Goal: Find contact information: Find contact information

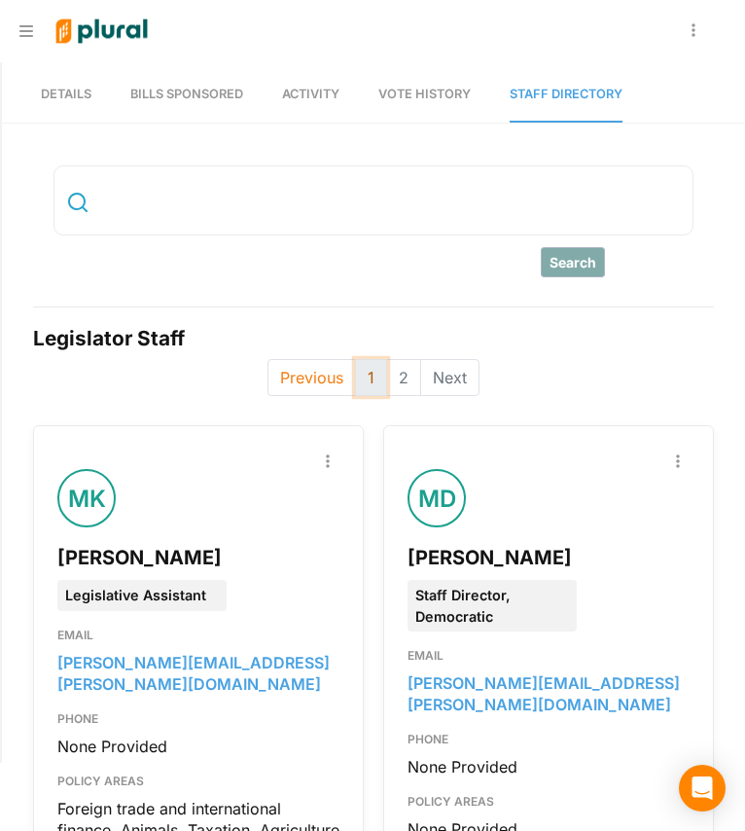
click at [358, 386] on button "1" at bounding box center [371, 377] width 32 height 37
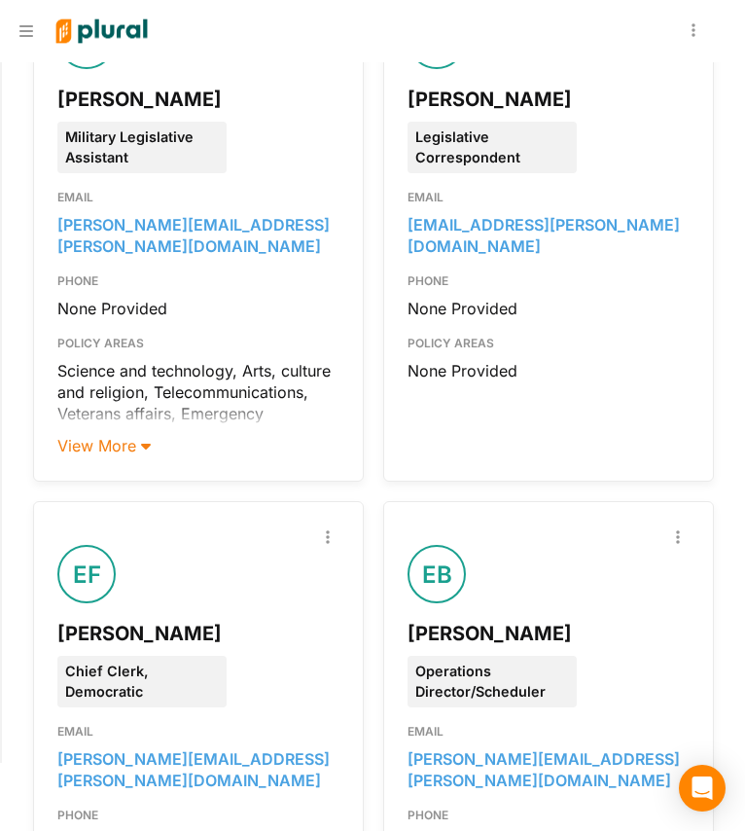
scroll to position [1835, 0]
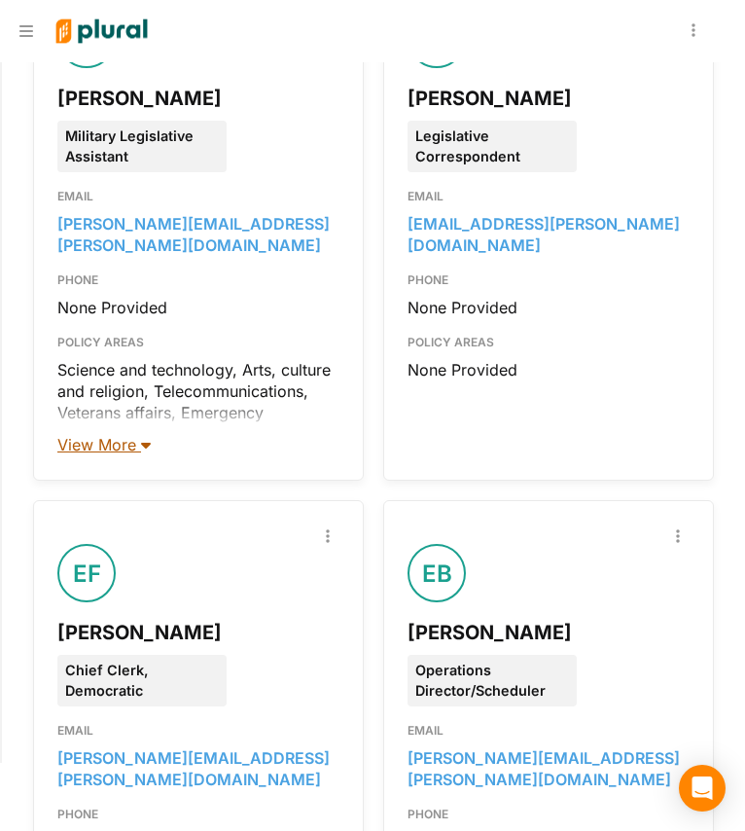
click at [127, 435] on span "View More" at bounding box center [103, 444] width 93 height 19
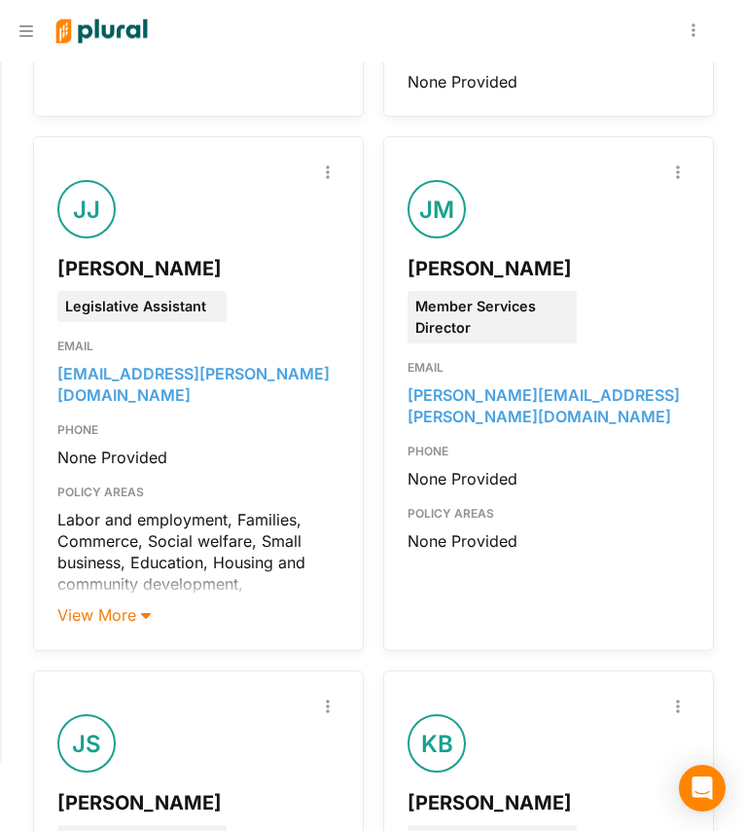
scroll to position [4597, 0]
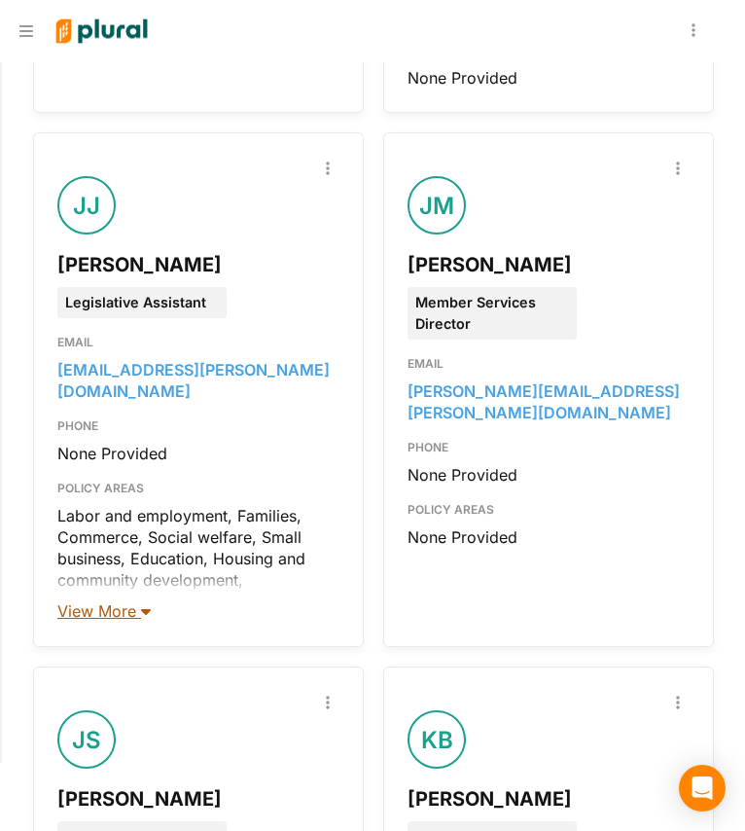
click at [107, 601] on span "View More" at bounding box center [103, 610] width 93 height 19
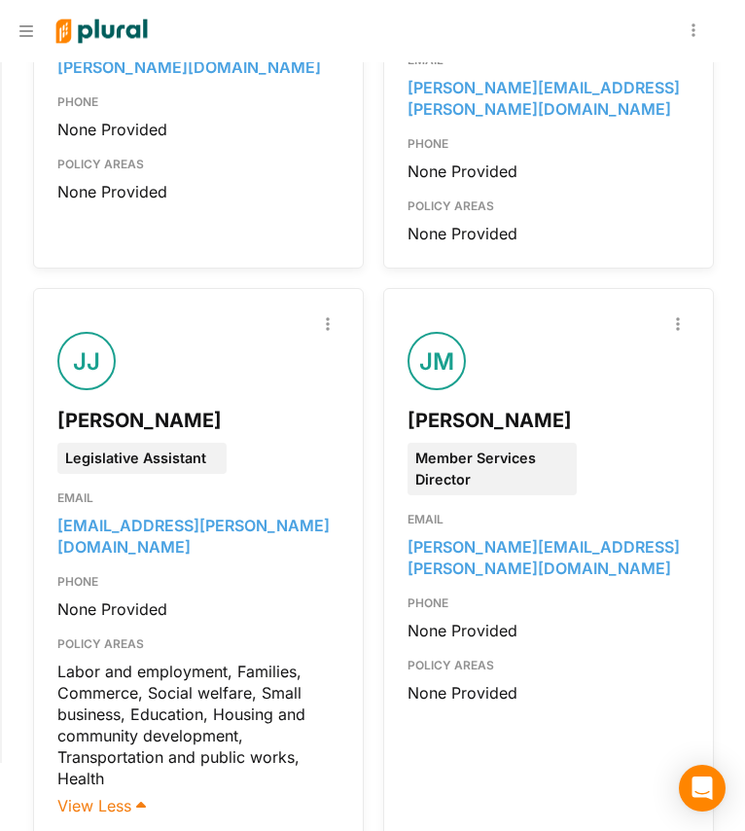
scroll to position [4441, 0]
drag, startPoint x: 235, startPoint y: 215, endPoint x: 41, endPoint y: 215, distance: 193.7
click at [41, 288] on div "Report Inaccuracy [PERSON_NAME] Legislative Assistant EMAIL [EMAIL_ADDRESS][PER…" at bounding box center [198, 565] width 331 height 554
click at [91, 406] on div "[PERSON_NAME]" at bounding box center [198, 420] width 282 height 29
drag, startPoint x: 61, startPoint y: 216, endPoint x: 235, endPoint y: 208, distance: 174.4
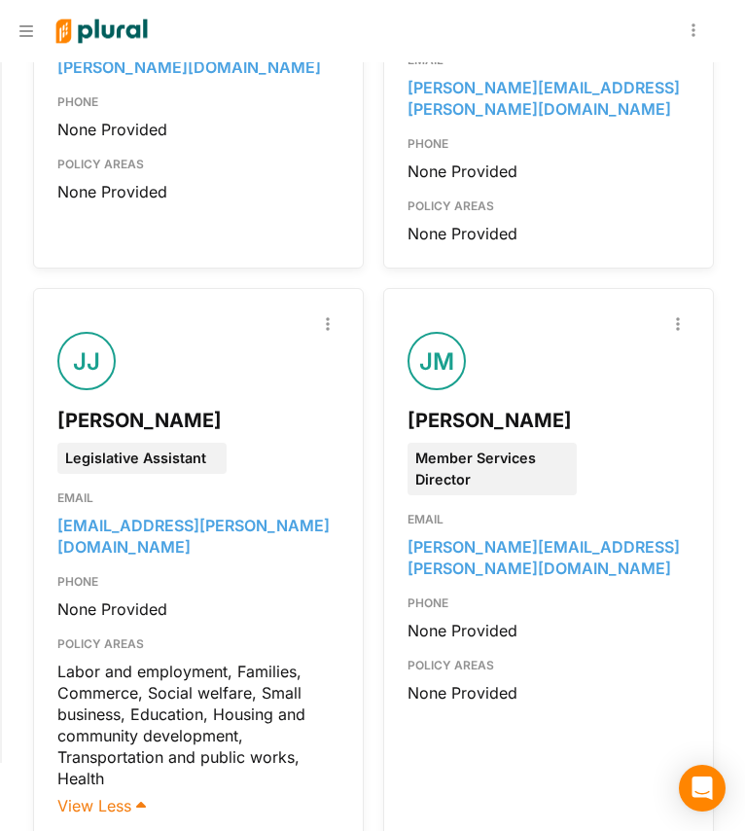
click at [235, 406] on div "[PERSON_NAME]" at bounding box center [198, 420] width 282 height 29
drag, startPoint x: 231, startPoint y: 219, endPoint x: 56, endPoint y: 205, distance: 174.7
click at [57, 406] on div "[PERSON_NAME]" at bounding box center [198, 420] width 282 height 29
click at [95, 406] on div "[PERSON_NAME]" at bounding box center [198, 420] width 282 height 29
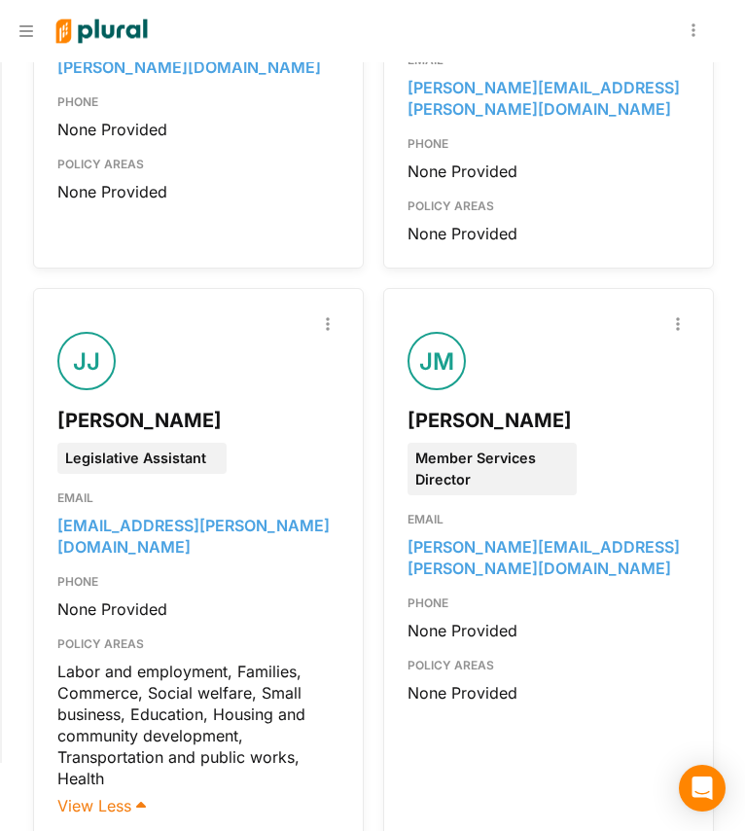
click at [95, 406] on div "[PERSON_NAME]" at bounding box center [198, 420] width 282 height 29
drag, startPoint x: 54, startPoint y: 222, endPoint x: 224, endPoint y: 228, distance: 169.4
click at [224, 288] on div "Report Inaccuracy [PERSON_NAME] Legislative Assistant EMAIL [EMAIL_ADDRESS][PER…" at bounding box center [198, 565] width 331 height 554
click at [224, 406] on div "[PERSON_NAME]" at bounding box center [198, 420] width 282 height 29
drag, startPoint x: 218, startPoint y: 223, endPoint x: 44, endPoint y: 234, distance: 174.5
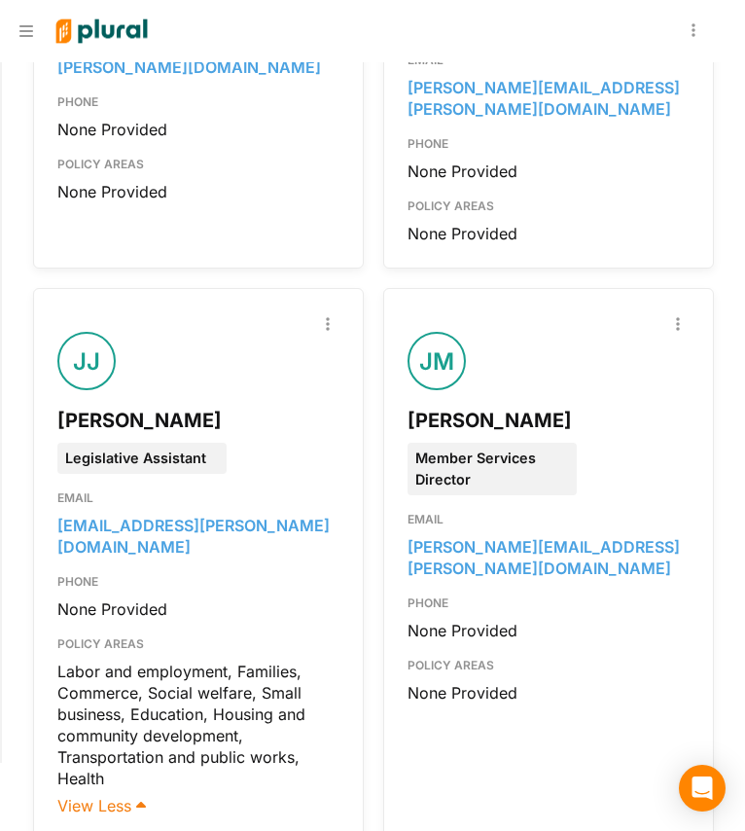
click at [44, 288] on div "Report Inaccuracy [PERSON_NAME] Legislative Assistant EMAIL [EMAIL_ADDRESS][PER…" at bounding box center [198, 565] width 331 height 554
click at [208, 390] on div "[PERSON_NAME]" at bounding box center [198, 412] width 282 height 45
drag, startPoint x: 240, startPoint y: 221, endPoint x: 54, endPoint y: 223, distance: 185.9
click at [54, 288] on div "Report Inaccuracy [PERSON_NAME] Legislative Assistant EMAIL [EMAIL_ADDRESS][PER…" at bounding box center [198, 565] width 331 height 554
click at [261, 435] on div "Legislative Assistant" at bounding box center [198, 454] width 311 height 39
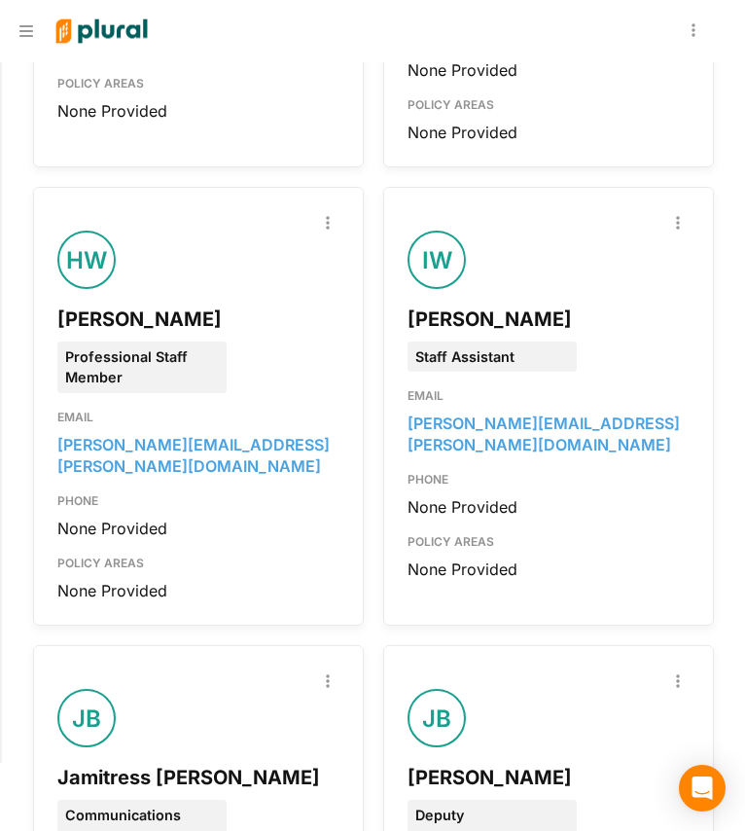
scroll to position [3106, 0]
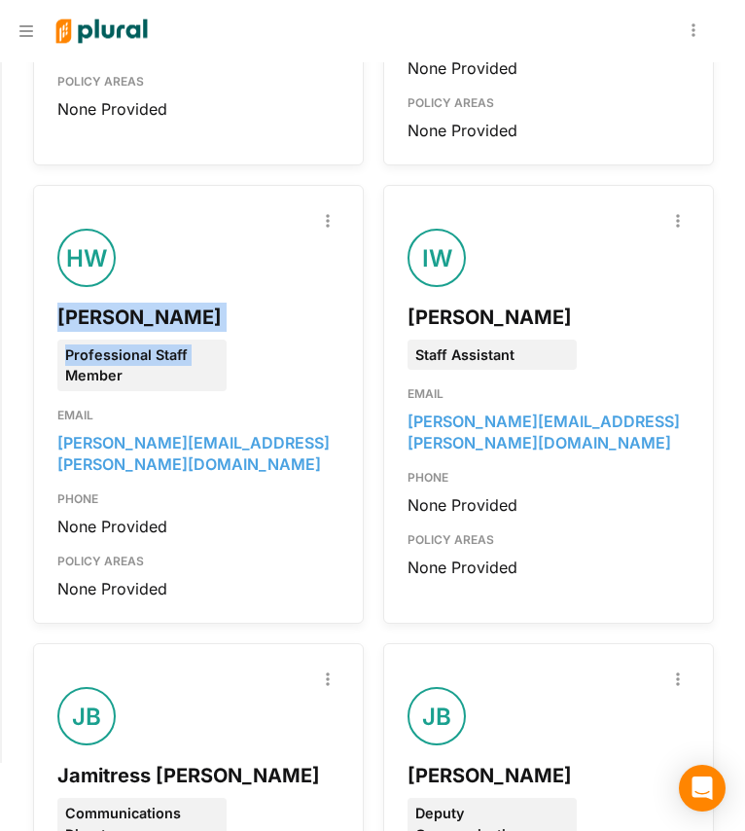
drag, startPoint x: 202, startPoint y: 199, endPoint x: 58, endPoint y: 170, distance: 147.0
click at [58, 209] on div "Report Inaccuracy HW [PERSON_NAME] Professional Staff Member EMAIL [PERSON_NAME…" at bounding box center [198, 404] width 282 height 390
click at [58, 303] on div "[PERSON_NAME]" at bounding box center [198, 317] width 282 height 29
drag, startPoint x: 132, startPoint y: 248, endPoint x: 45, endPoint y: 170, distance: 117.2
click at [45, 185] on div "Report Inaccuracy HW [PERSON_NAME] Professional Staff Member EMAIL [PERSON_NAME…" at bounding box center [198, 404] width 331 height 439
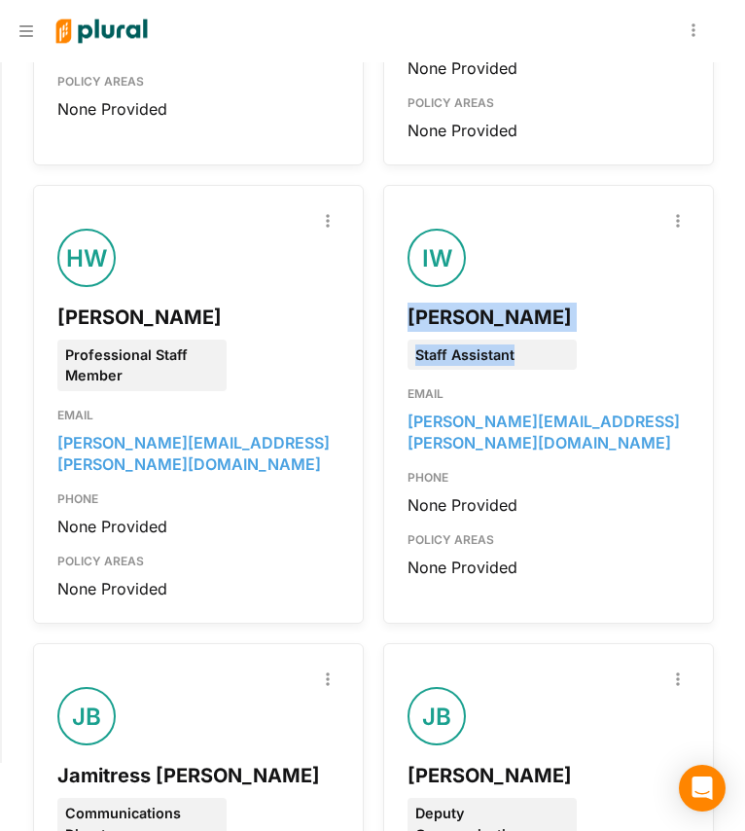
drag, startPoint x: 527, startPoint y: 227, endPoint x: 380, endPoint y: 168, distance: 159.0
click at [383, 185] on div "Report Inaccuracy IW [PERSON_NAME] Staff Assistant EMAIL [PERSON_NAME][EMAIL_AD…" at bounding box center [548, 404] width 331 height 439
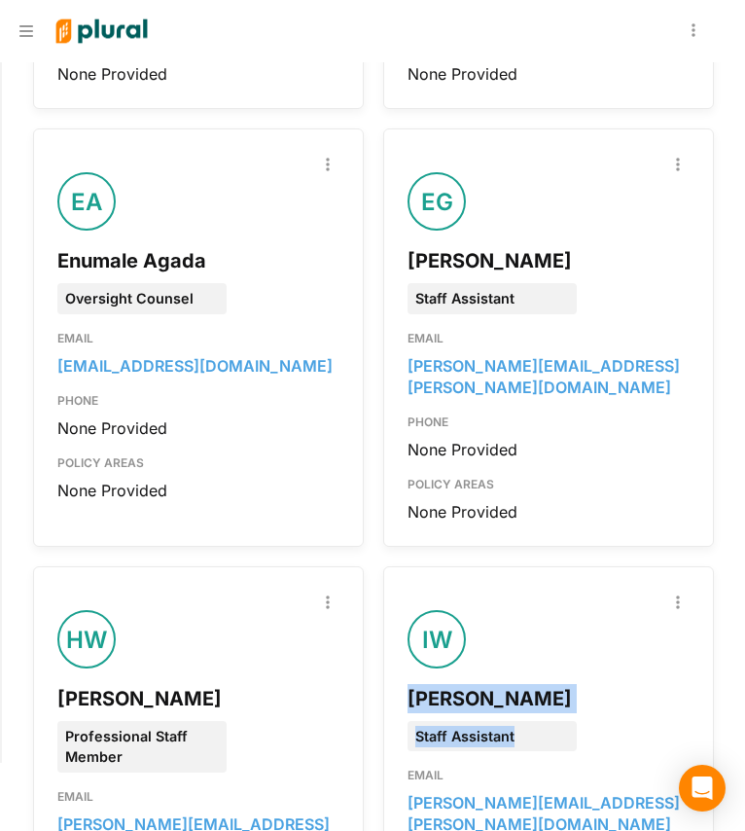
scroll to position [2723, 0]
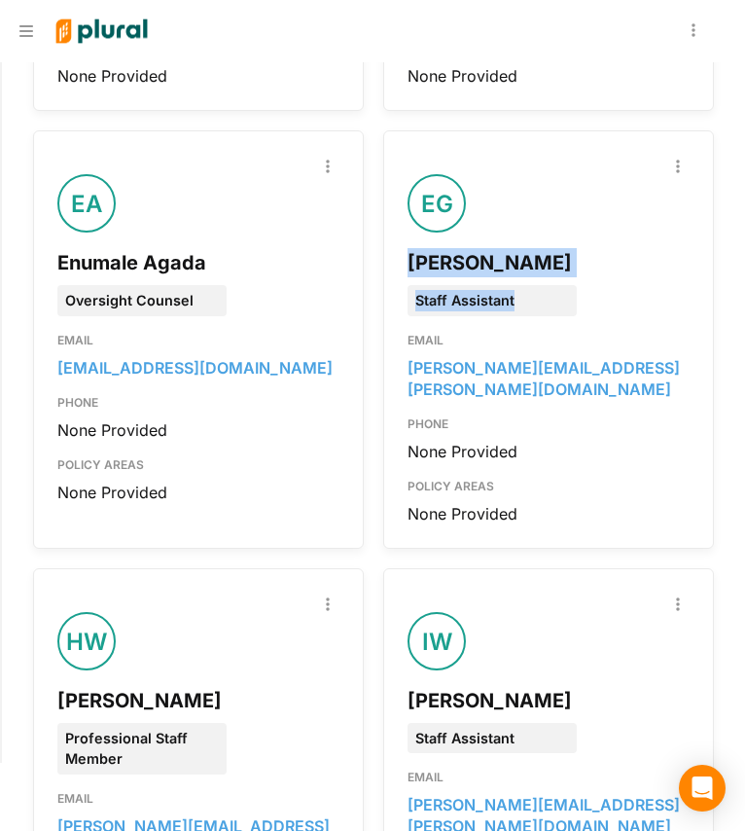
drag, startPoint x: 531, startPoint y: 192, endPoint x: 381, endPoint y: 146, distance: 156.7
click at [383, 146] on div "Report Inaccuracy EG [PERSON_NAME] Staff Assistant EMAIL [PERSON_NAME][EMAIL_AD…" at bounding box center [548, 339] width 331 height 418
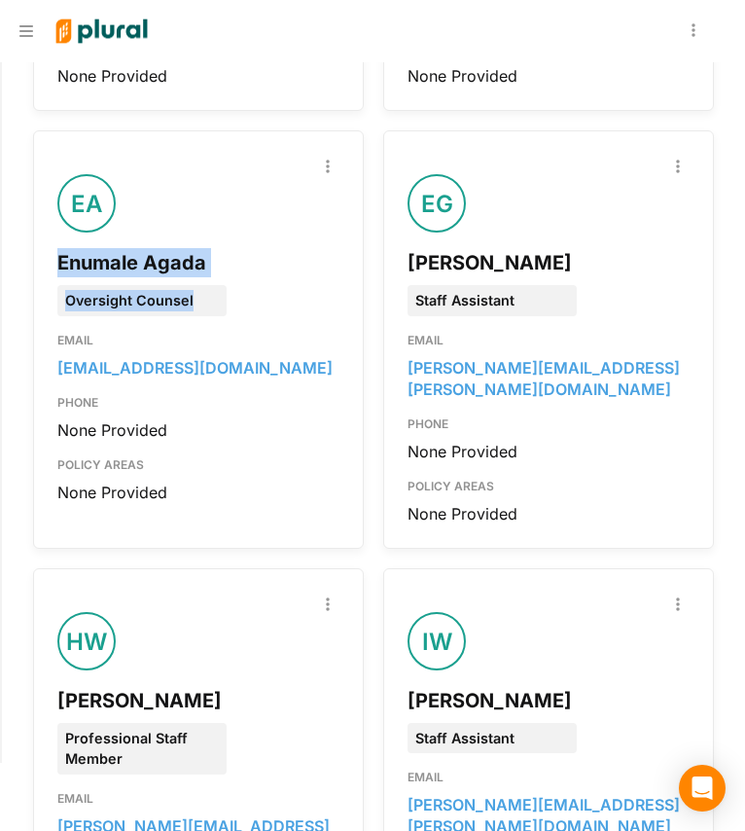
drag, startPoint x: 204, startPoint y: 196, endPoint x: 43, endPoint y: 125, distance: 176.5
click at [43, 130] on div "Report Inaccuracy EA Enumale Agada Oversight Counsel EMAIL [EMAIL_ADDRESS][DOMA…" at bounding box center [198, 339] width 331 height 418
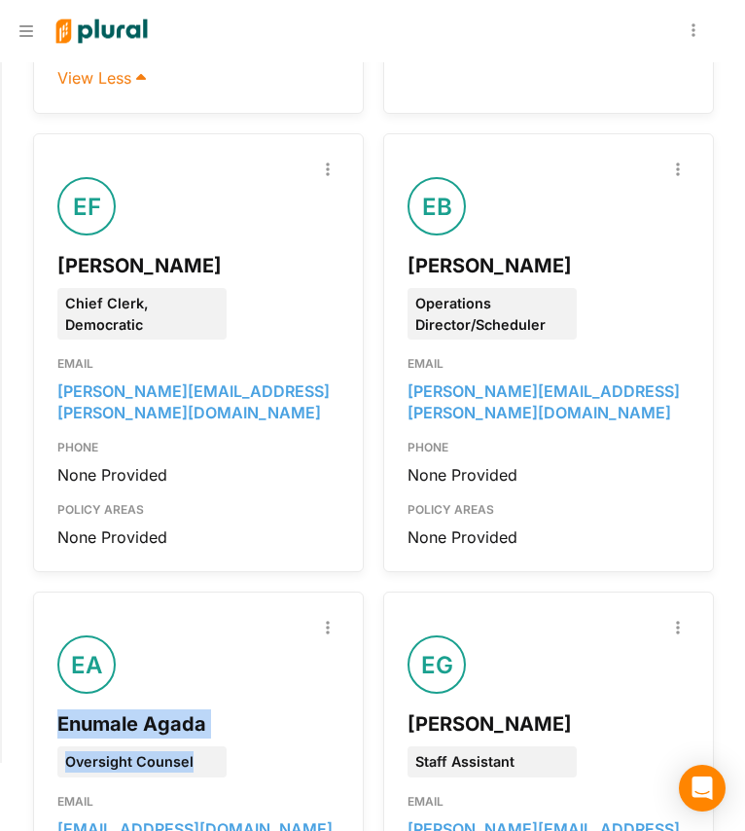
scroll to position [2265, 0]
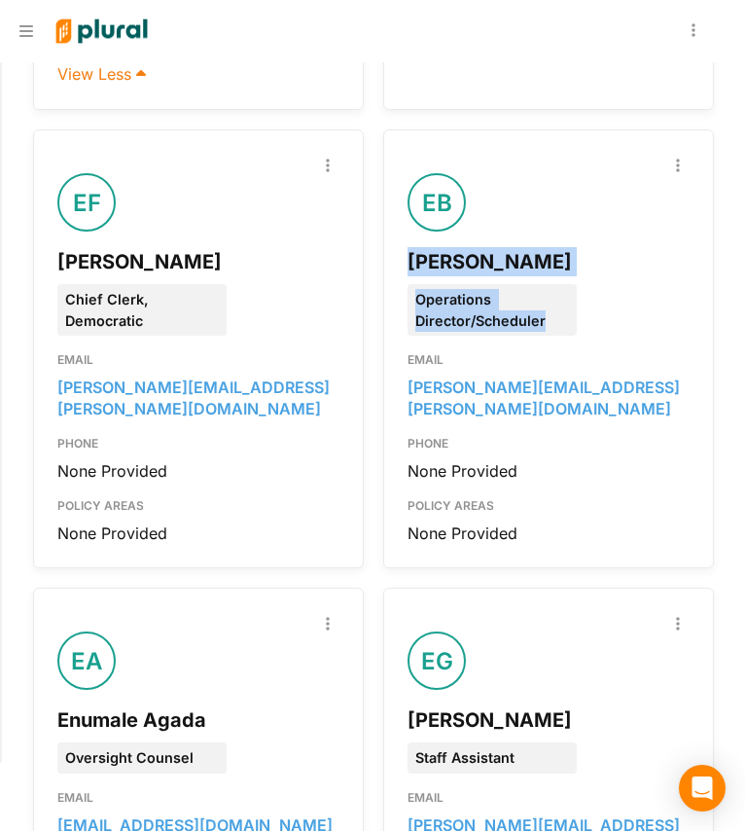
drag, startPoint x: 551, startPoint y: 233, endPoint x: 393, endPoint y: 156, distance: 175.4
click at [393, 156] on div "Report Inaccuracy EB [PERSON_NAME] Operations Director/Scheduler EMAIL [PERSON_…" at bounding box center [548, 348] width 331 height 439
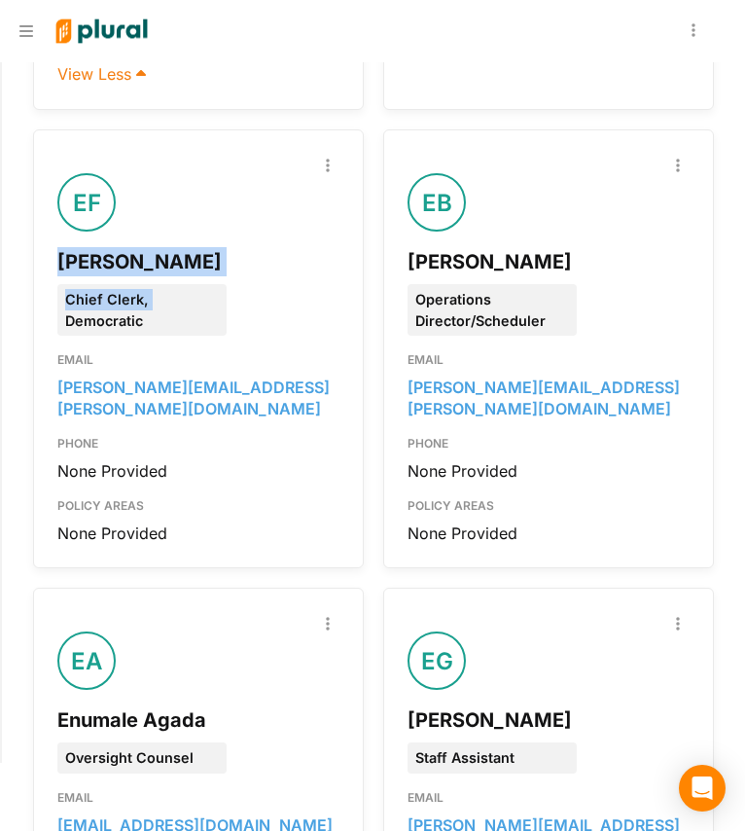
drag, startPoint x: 155, startPoint y: 219, endPoint x: 53, endPoint y: 154, distance: 121.2
click at [53, 154] on div "Report Inaccuracy EF [PERSON_NAME] Chief Clerk, Democratic EMAIL [PERSON_NAME][…" at bounding box center [198, 348] width 331 height 439
drag, startPoint x: 168, startPoint y: 233, endPoint x: 19, endPoint y: 160, distance: 165.8
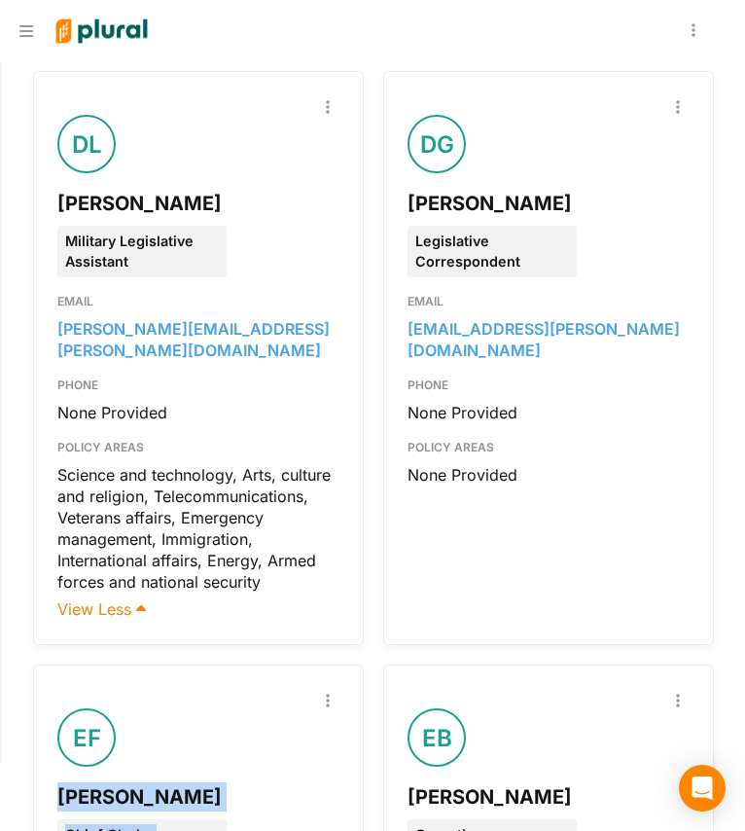
scroll to position [1732, 0]
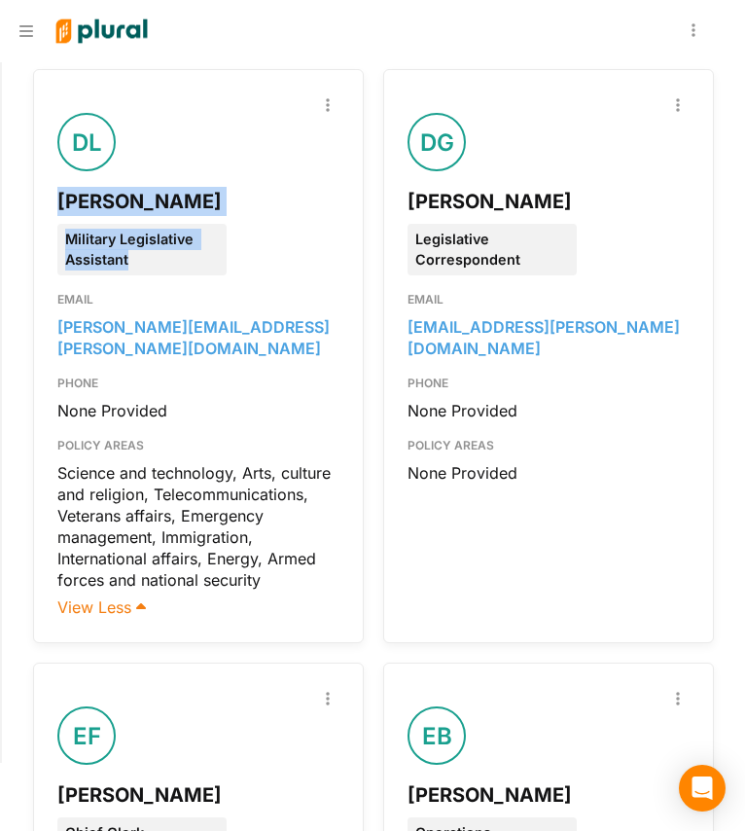
drag, startPoint x: 142, startPoint y: 196, endPoint x: 50, endPoint y: 124, distance: 117.2
click at [50, 124] on div "Report Inaccuracy DL [PERSON_NAME] Military Legislative Assistant EMAIL [PERSON…" at bounding box center [198, 356] width 331 height 574
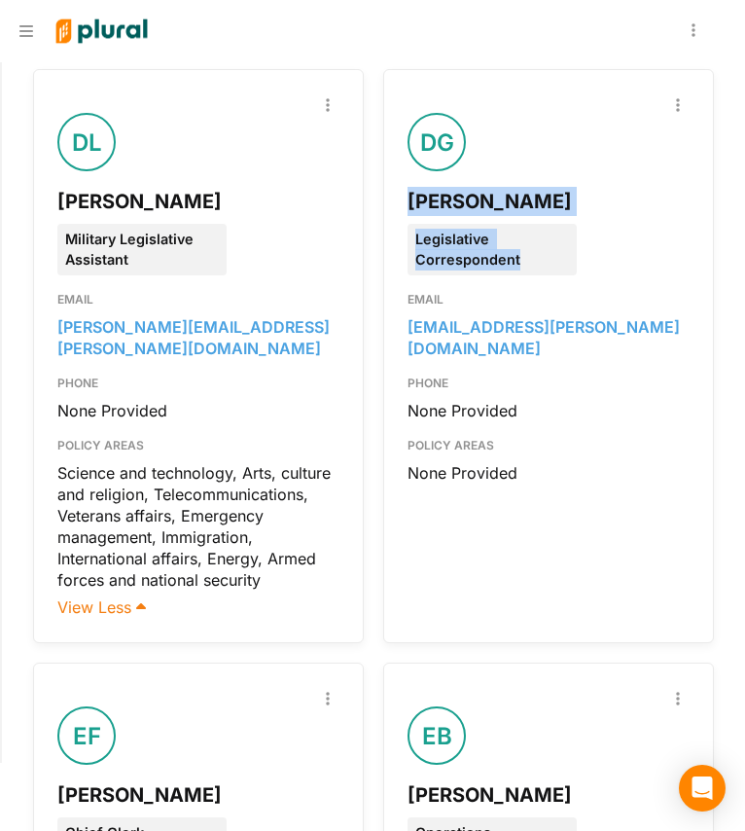
drag, startPoint x: 520, startPoint y: 194, endPoint x: 393, endPoint y: 129, distance: 141.9
click at [393, 129] on div "Report Inaccuracy DG [PERSON_NAME] Legislative Correspondent EMAIL [EMAIL_ADDRE…" at bounding box center [548, 356] width 331 height 574
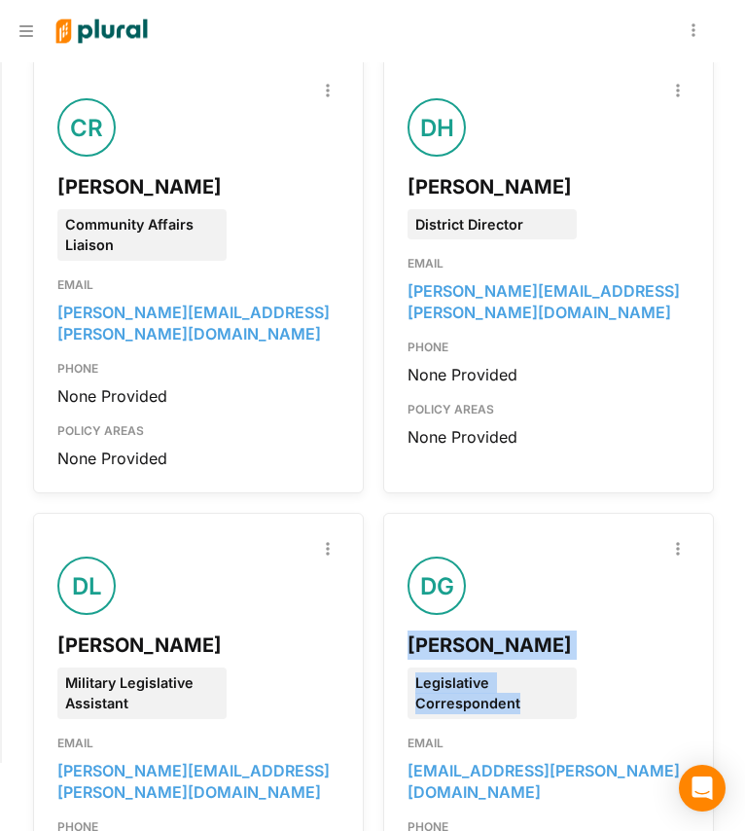
scroll to position [1286, 0]
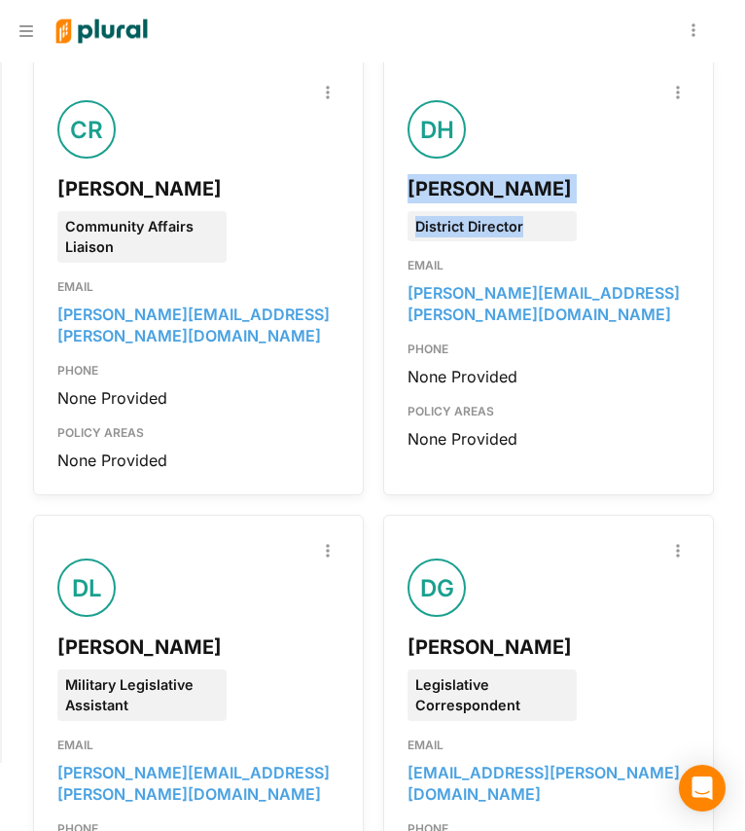
drag, startPoint x: 520, startPoint y: 181, endPoint x: 389, endPoint y: 119, distance: 144.5
click at [389, 119] on div "Report Inaccuracy DH [PERSON_NAME] District Director EMAIL [PERSON_NAME][EMAIL_…" at bounding box center [548, 275] width 331 height 439
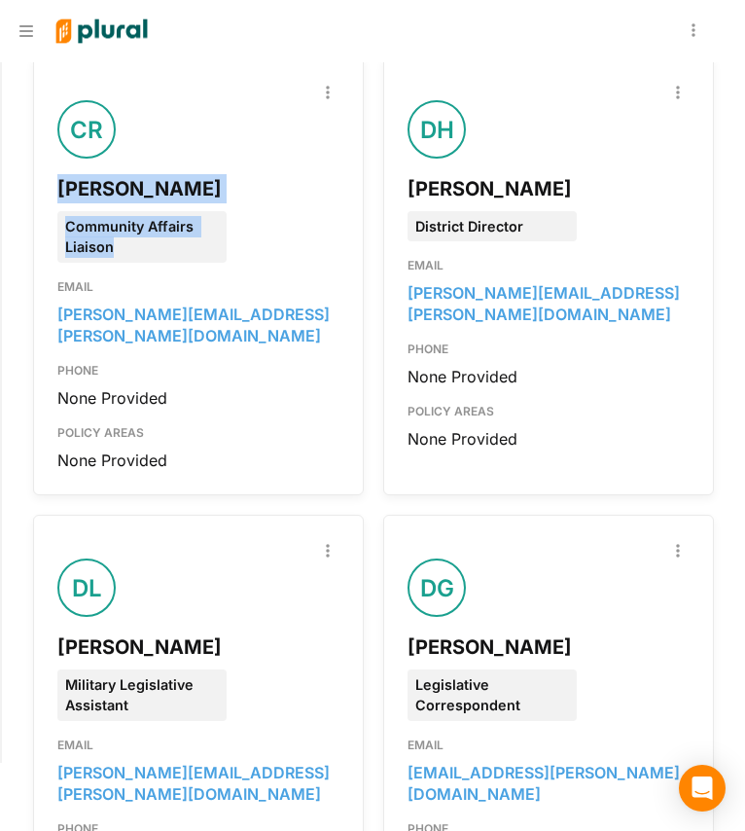
drag, startPoint x: 161, startPoint y: 202, endPoint x: 62, endPoint y: 137, distance: 117.9
click at [62, 137] on div "Report Inaccuracy CR [PERSON_NAME] Community Affairs Liaison EMAIL [PERSON_NAME…" at bounding box center [198, 276] width 282 height 390
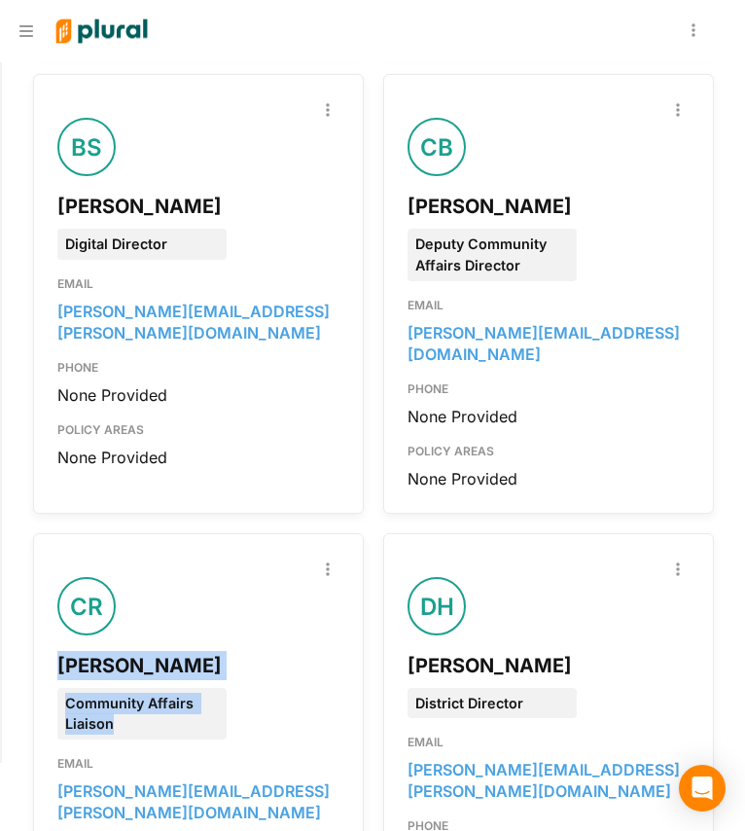
scroll to position [662, 0]
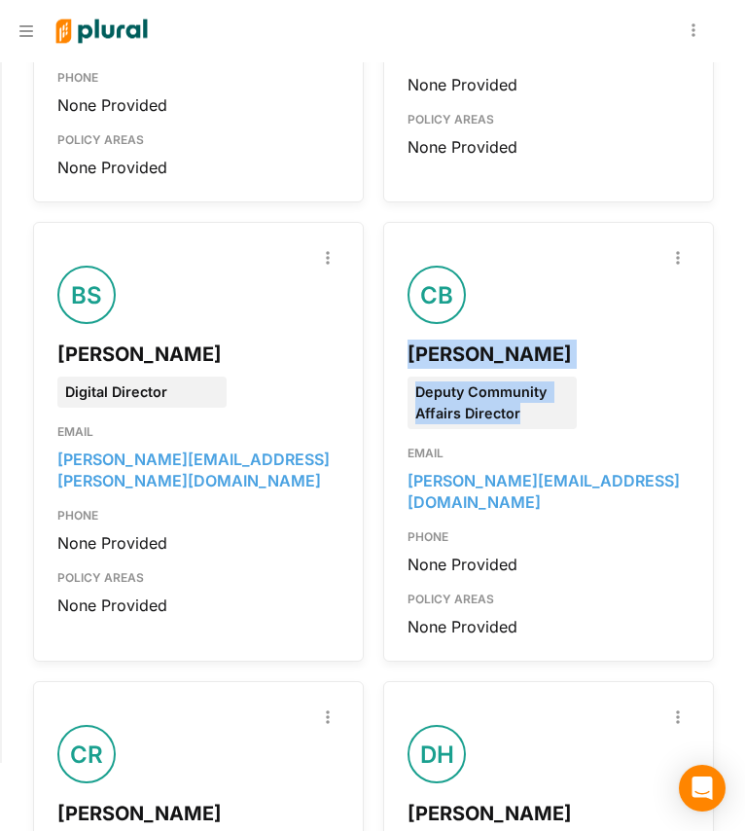
drag, startPoint x: 529, startPoint y: 396, endPoint x: 395, endPoint y: 322, distance: 153.3
click at [395, 322] on div "Report Inaccuracy CB [PERSON_NAME] Deputy Community Affairs Director EMAIL [PER…" at bounding box center [548, 441] width 331 height 439
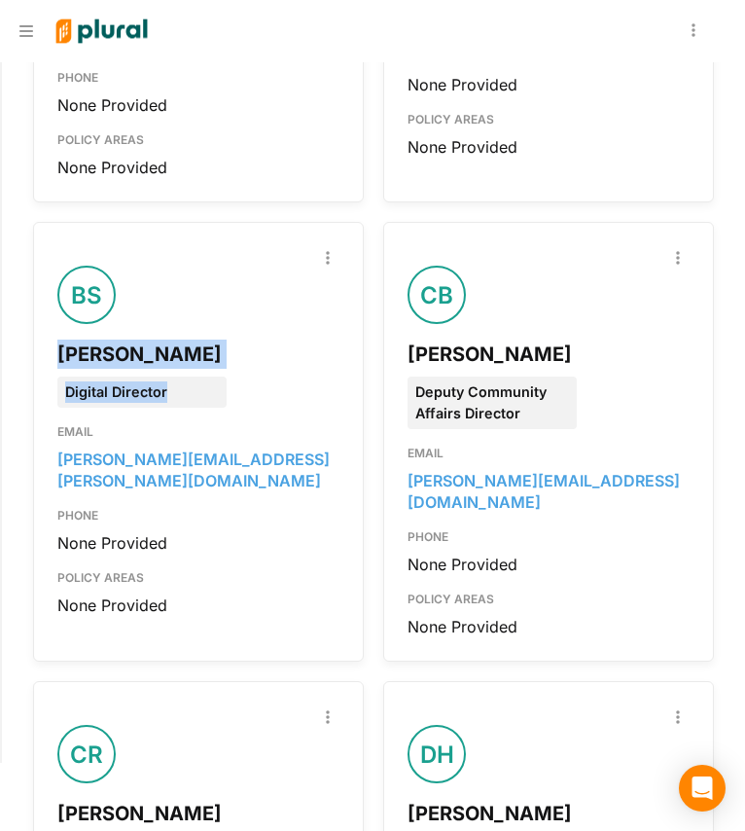
drag, startPoint x: 174, startPoint y: 367, endPoint x: 33, endPoint y: 326, distance: 146.9
click at [33, 326] on div "Report Inaccuracy BS [PERSON_NAME] Digital Director EMAIL [PERSON_NAME][EMAIL_A…" at bounding box center [198, 441] width 331 height 439
click at [212, 340] on div "[PERSON_NAME]" at bounding box center [198, 354] width 282 height 29
drag, startPoint x: 172, startPoint y: 367, endPoint x: 25, endPoint y: 312, distance: 156.7
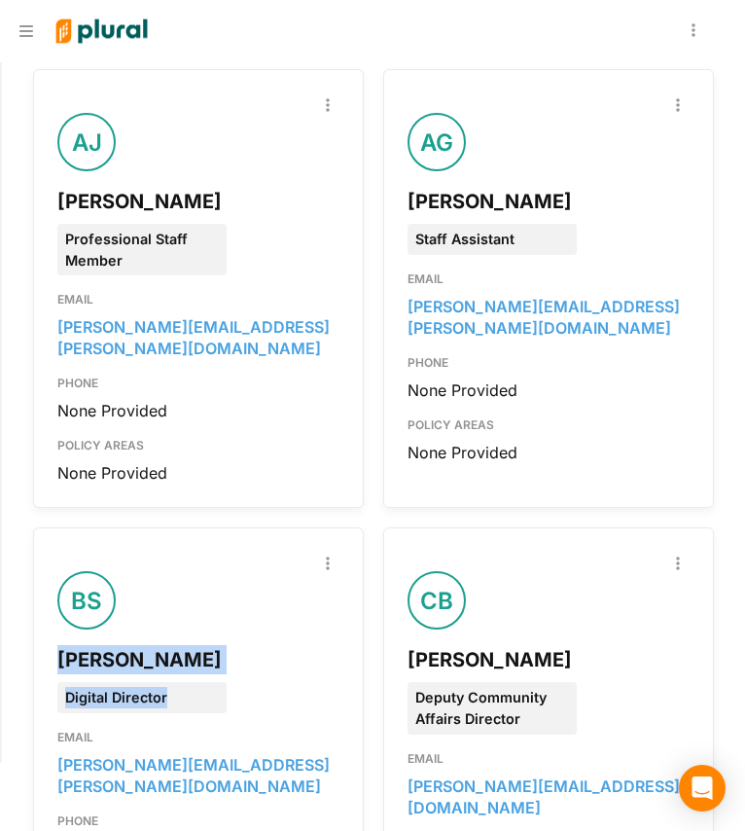
scroll to position [362, 0]
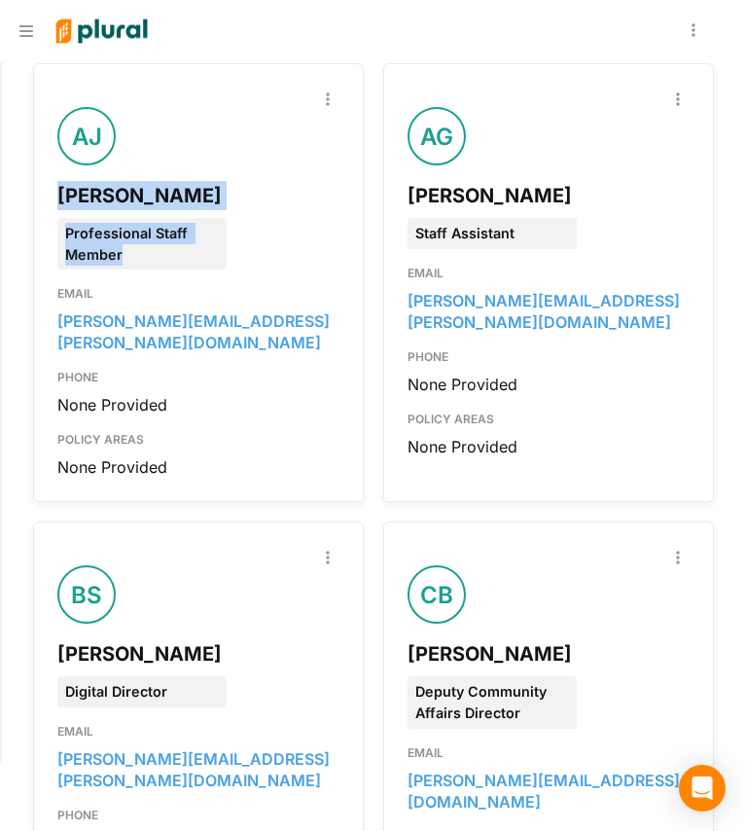
drag, startPoint x: 145, startPoint y: 258, endPoint x: 48, endPoint y: 183, distance: 122.8
click at [48, 183] on div "Report Inaccuracy [PERSON_NAME] [PERSON_NAME] Professional Staff Member EMAIL […" at bounding box center [198, 282] width 331 height 439
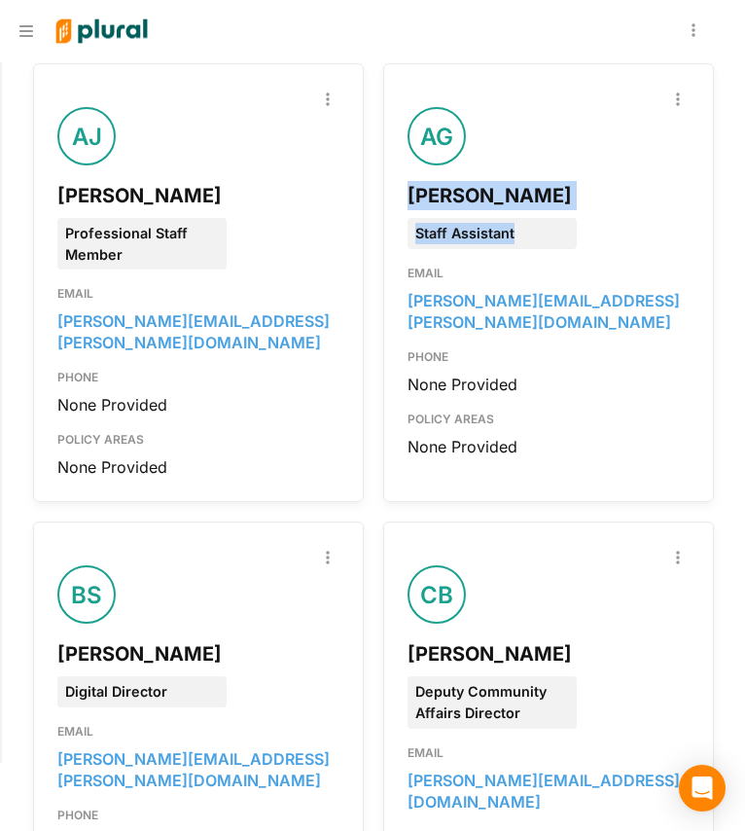
drag, startPoint x: 525, startPoint y: 223, endPoint x: 388, endPoint y: 181, distance: 142.5
click at [388, 181] on div "Report Inaccuracy AG [PERSON_NAME] Staff Assistant EMAIL [PERSON_NAME][EMAIL_AD…" at bounding box center [548, 282] width 331 height 439
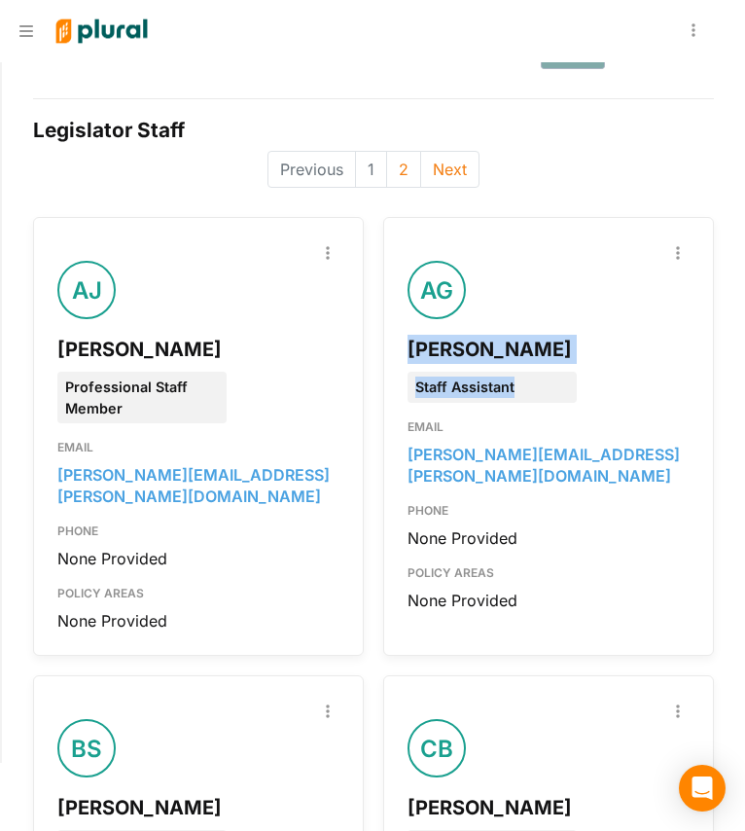
scroll to position [206, 0]
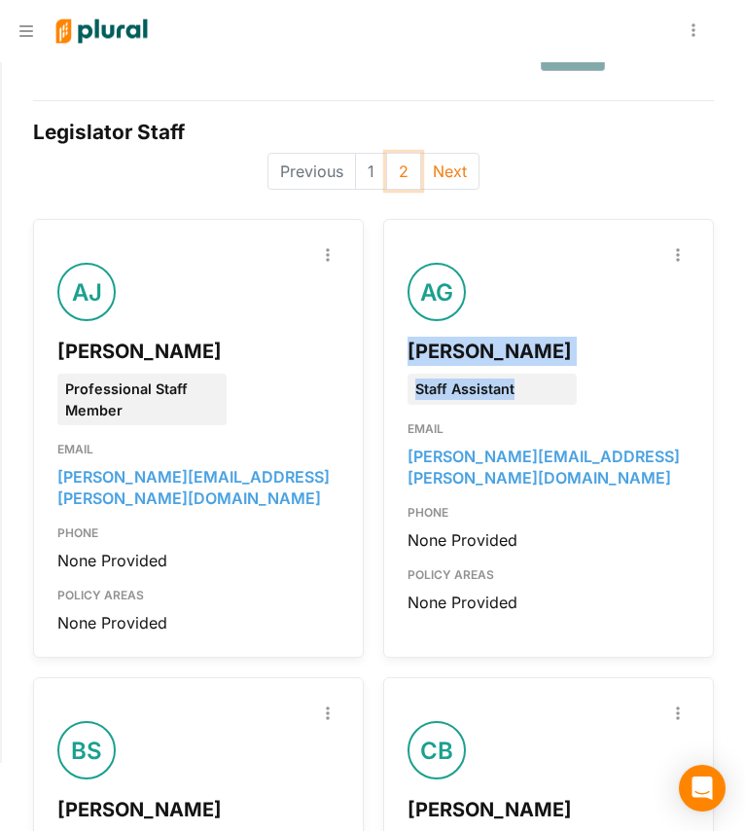
click at [388, 181] on button "2" at bounding box center [403, 171] width 35 height 37
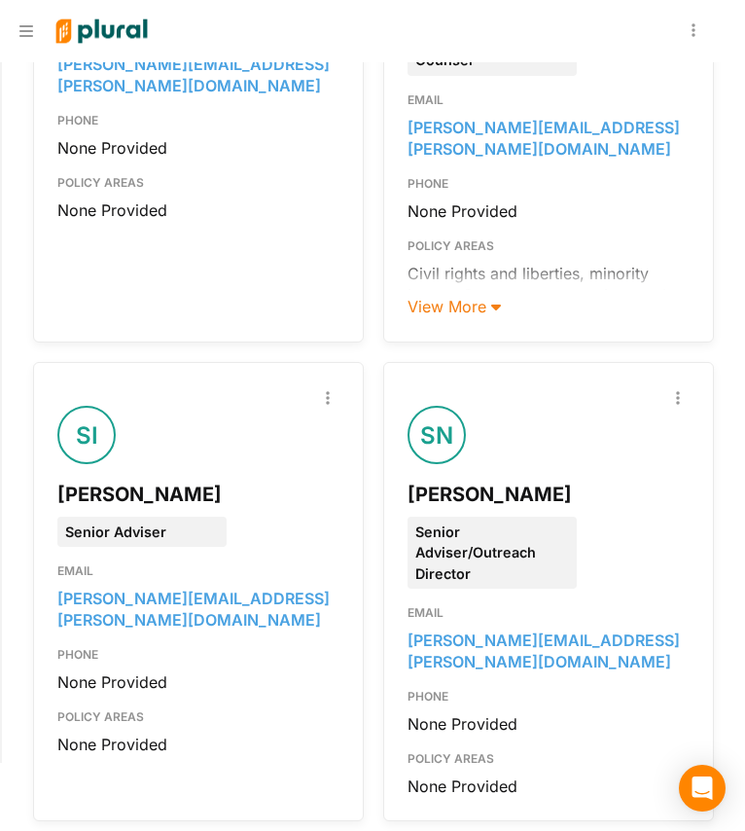
scroll to position [2057, 0]
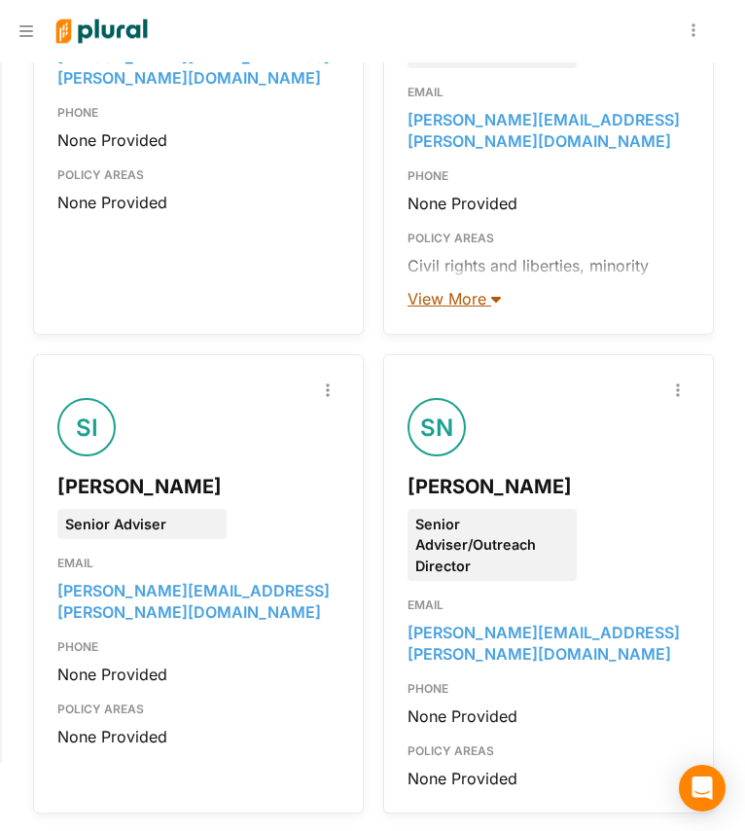
click at [438, 290] on span "View More" at bounding box center [454, 298] width 93 height 19
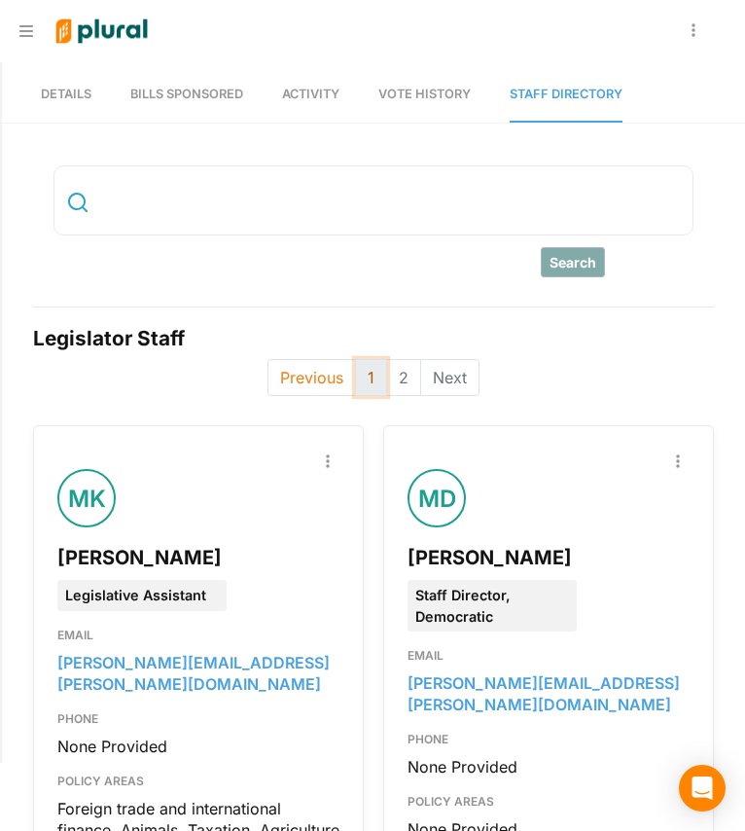
click at [355, 380] on button "1" at bounding box center [371, 377] width 32 height 37
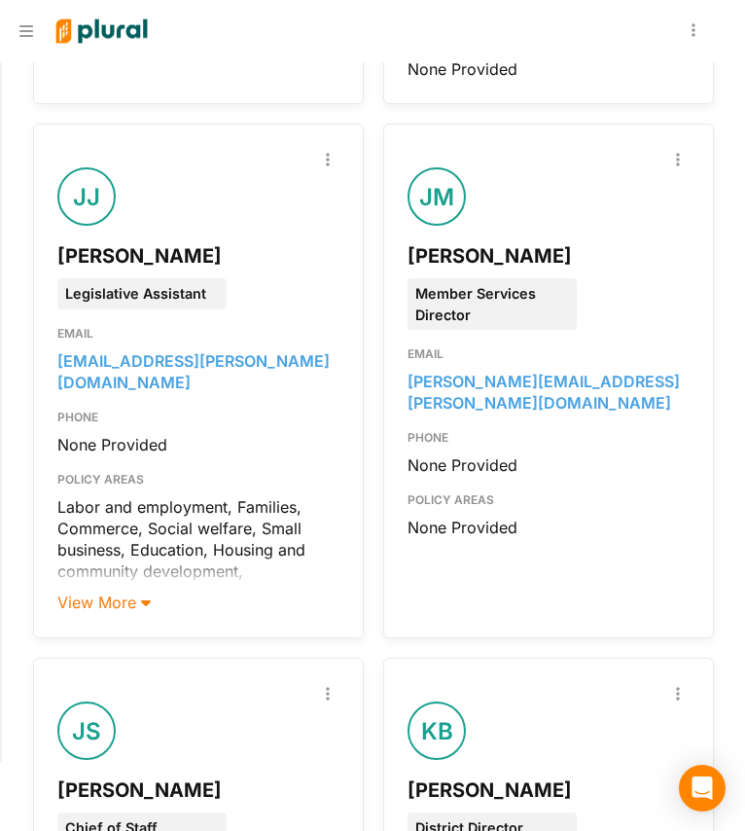
scroll to position [4545, 0]
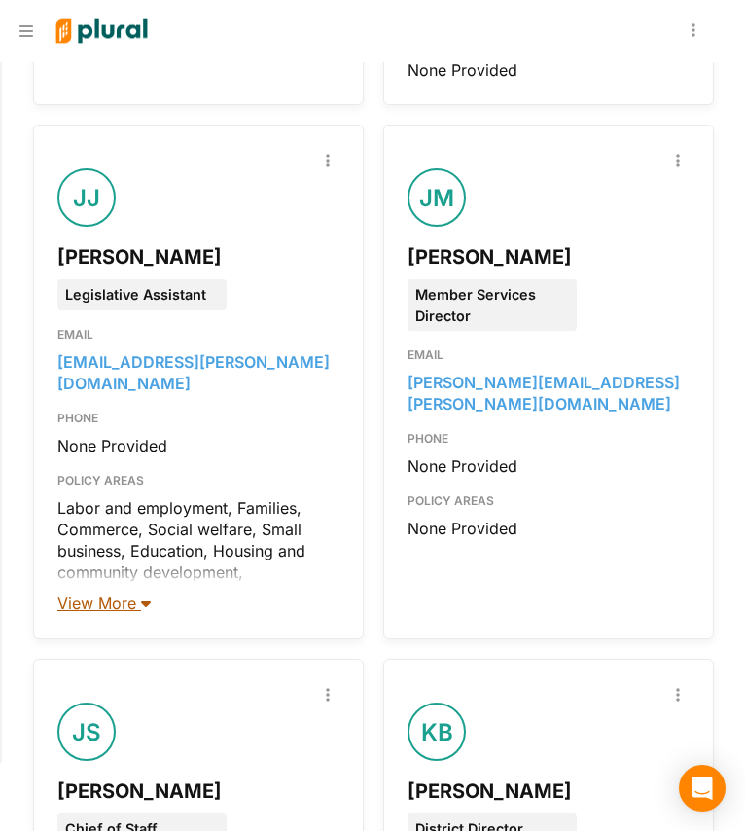
click at [127, 594] on span "View More" at bounding box center [103, 603] width 93 height 19
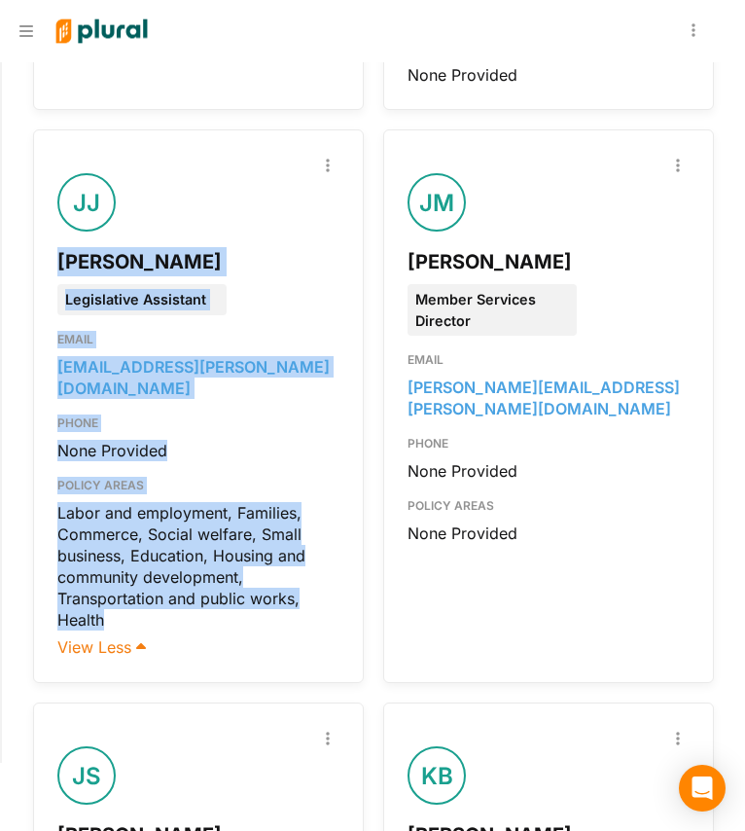
drag, startPoint x: 107, startPoint y: 417, endPoint x: 59, endPoint y: 73, distance: 347.8
click at [59, 154] on div "Report Inaccuracy [PERSON_NAME] Legislative Assistant EMAIL [EMAIL_ADDRESS][PER…" at bounding box center [198, 392] width 282 height 477
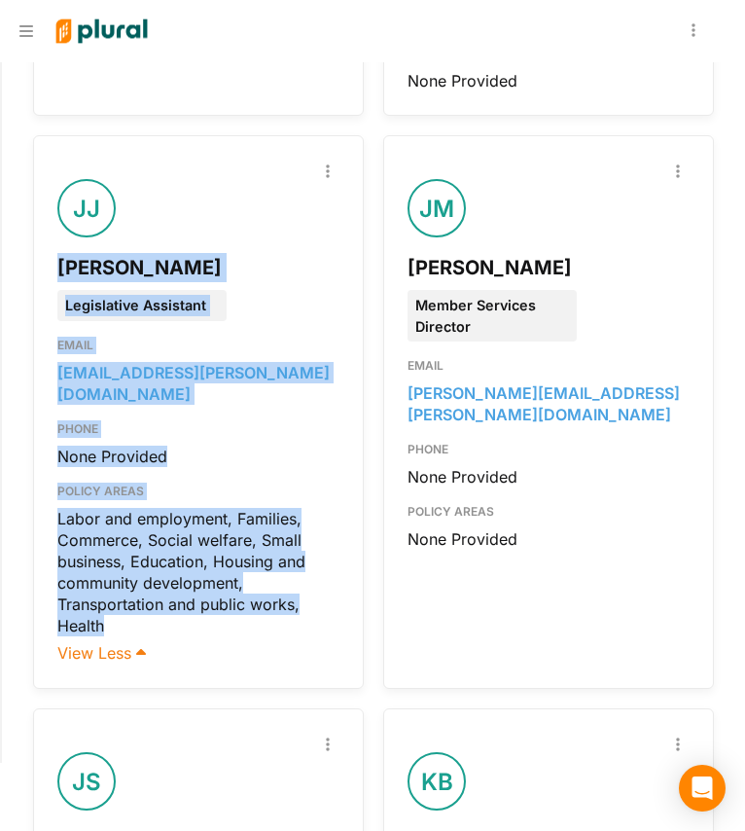
click at [263, 282] on div "Legislative Assistant" at bounding box center [198, 301] width 311 height 39
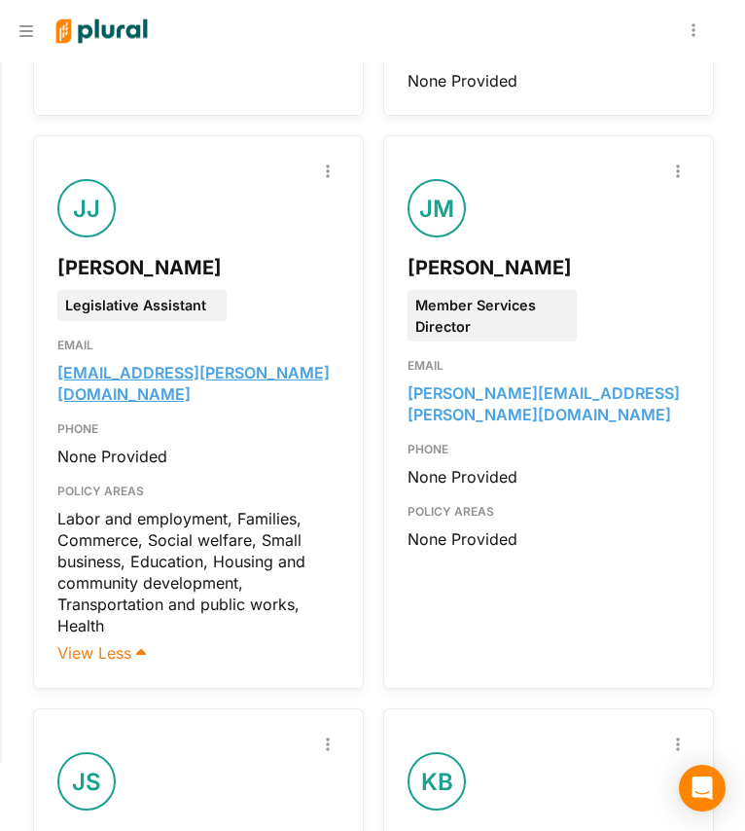
click at [218, 363] on link "[EMAIL_ADDRESS][PERSON_NAME][DOMAIN_NAME]" at bounding box center [193, 383] width 272 height 41
click at [280, 508] on div "Labor and employment, Families, Commerce, Social welfare, Small business, Educa…" at bounding box center [198, 572] width 282 height 128
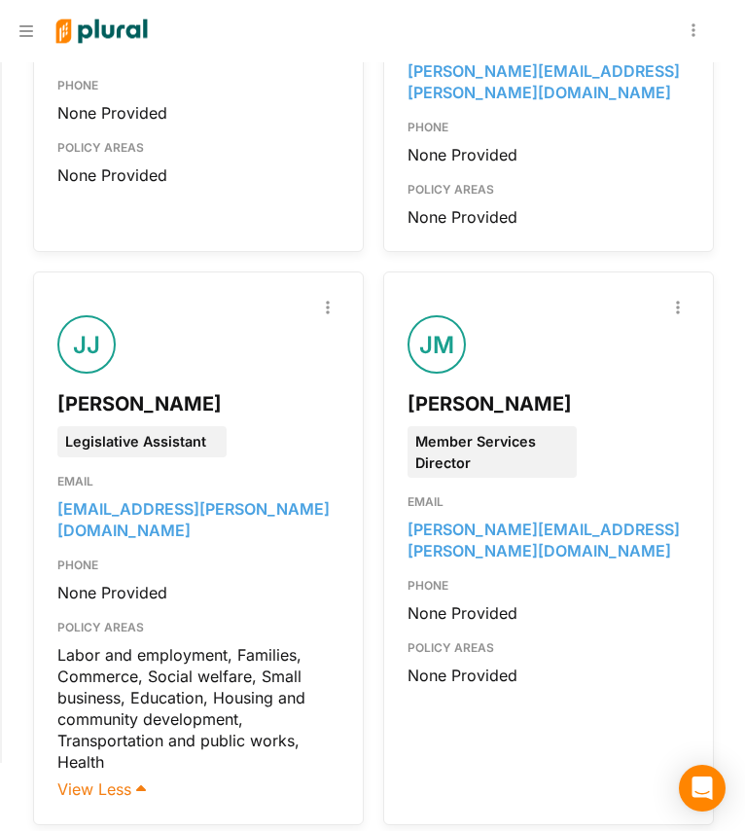
scroll to position [4397, 0]
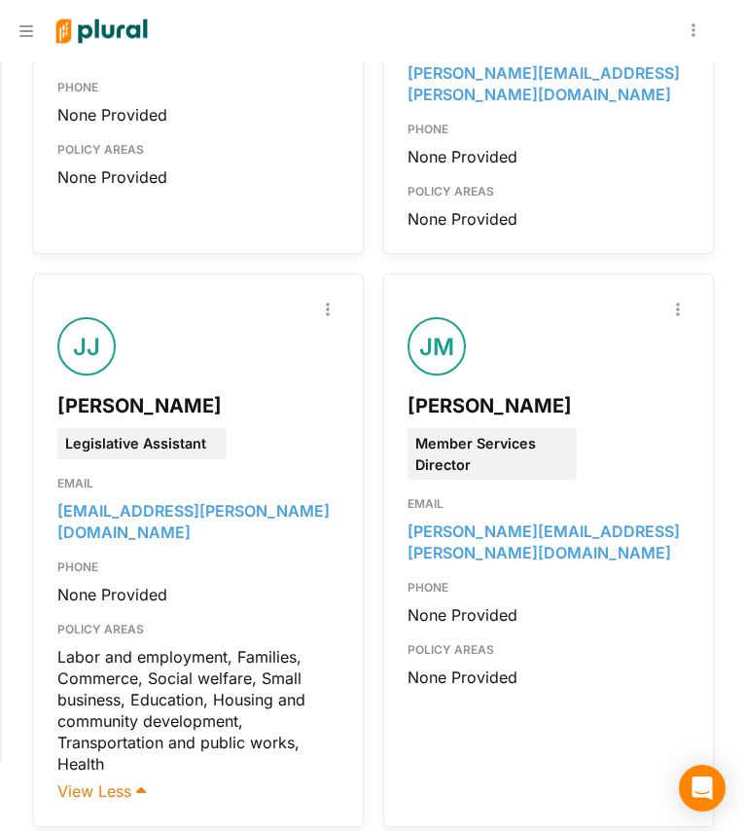
click at [247, 298] on div "JJ" at bounding box center [186, 337] width 259 height 78
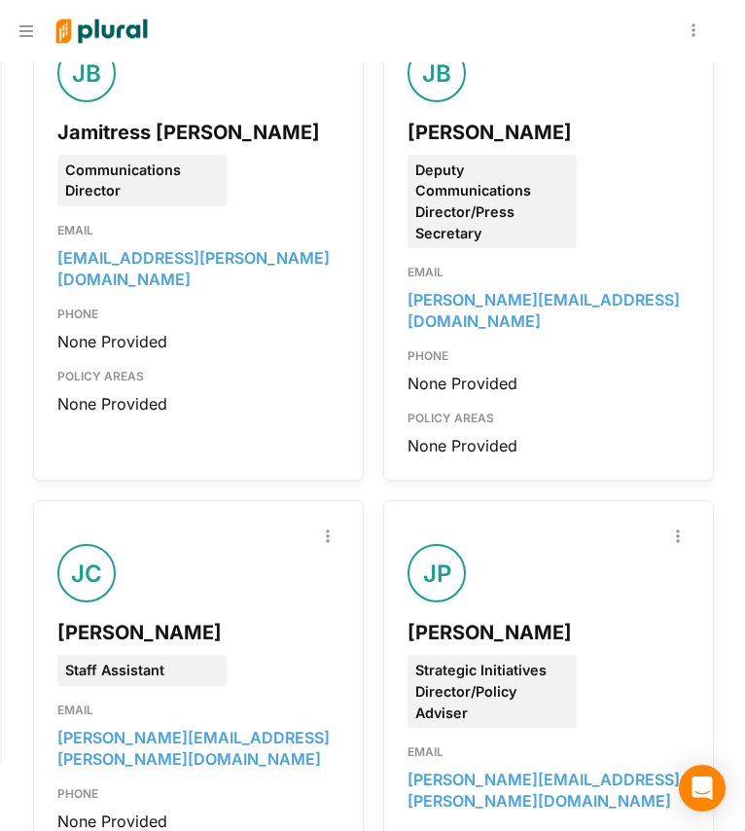
scroll to position [3817, 0]
